Goal: Information Seeking & Learning: Check status

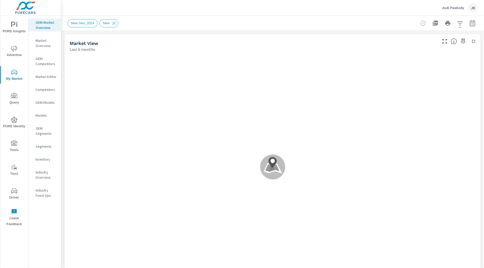
drag, startPoint x: 14, startPoint y: 182, endPoint x: 13, endPoint y: 187, distance: 4.5
click at [13, 186] on div "PURE Insights Advertise My Market Query PURE Identity Tools Tier2 Driver Leave …" at bounding box center [14, 122] width 28 height 214
click at [13, 189] on icon "nav menu" at bounding box center [14, 191] width 6 height 6
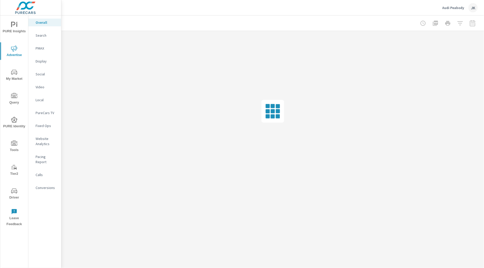
click at [43, 58] on div "Display" at bounding box center [44, 61] width 33 height 8
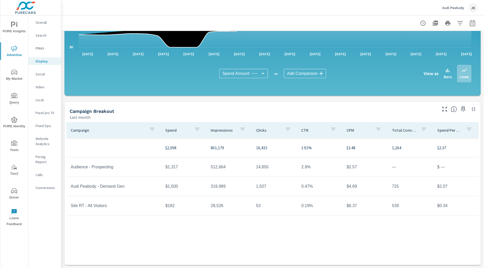
scroll to position [98, 0]
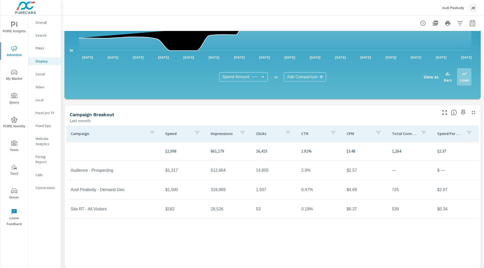
click at [257, 212] on td "53" at bounding box center [274, 208] width 45 height 13
click at [471, 26] on icon "button" at bounding box center [473, 23] width 6 height 6
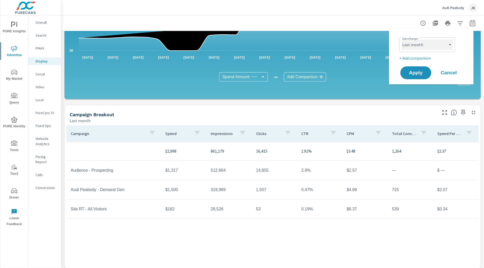
click at [439, 42] on select "Custom Yesterday Last week Last 7 days Last 14 days Last 30 days Last 45 days L…" at bounding box center [428, 44] width 52 height 10
click at [402, 39] on select "Custom Yesterday Last week Last 7 days Last 14 days Last 30 days Last 45 days L…" at bounding box center [428, 44] width 52 height 10
select select "Last 30 days"
click at [417, 74] on span "Apply" at bounding box center [415, 72] width 21 height 5
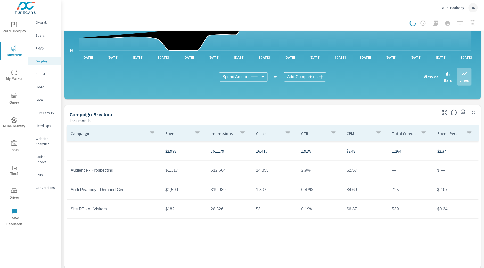
click at [176, 240] on div "Campaign Spend Impressions Clicks CTR CPM Total Conversions Spend Per Conversio…" at bounding box center [273, 191] width 412 height 133
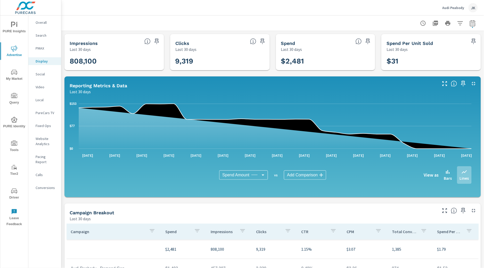
scroll to position [101, 0]
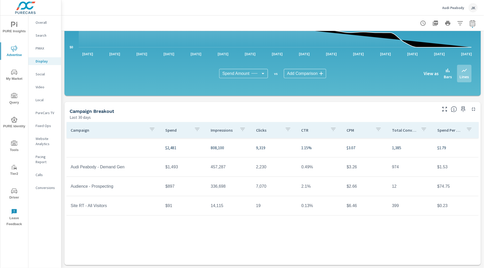
click at [180, 241] on div "Campaign Spend Impressions Clicks CTR CPM Total Conversions Spend Per Conversio…" at bounding box center [273, 188] width 412 height 133
click at [179, 241] on div "Campaign Spend Impressions Clicks CTR CPM Total Conversions Spend Per Conversio…" at bounding box center [273, 188] width 412 height 133
click at [114, 234] on div "Campaign Spend Impressions Clicks CTR CPM Total Conversions Spend Per Conversio…" at bounding box center [273, 188] width 412 height 133
click at [107, 234] on div "Campaign Spend Impressions Clicks CTR CPM Total Conversions Spend Per Conversio…" at bounding box center [273, 188] width 412 height 133
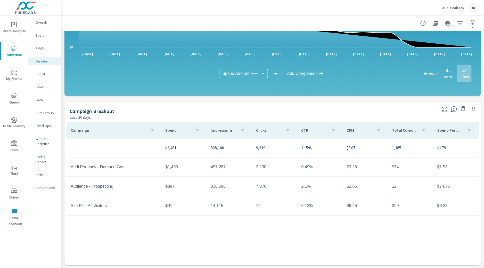
click at [103, 201] on td "Site RT - All Visitors" at bounding box center [114, 205] width 95 height 13
click at [108, 235] on div "Campaign Spend Impressions Clicks CTR CPM Total Conversions Spend Per Conversio…" at bounding box center [273, 188] width 412 height 133
click at [101, 242] on div "Campaign Spend Impressions Clicks CTR CPM Total Conversions Spend Per Conversio…" at bounding box center [273, 188] width 412 height 133
